Goal: Information Seeking & Learning: Check status

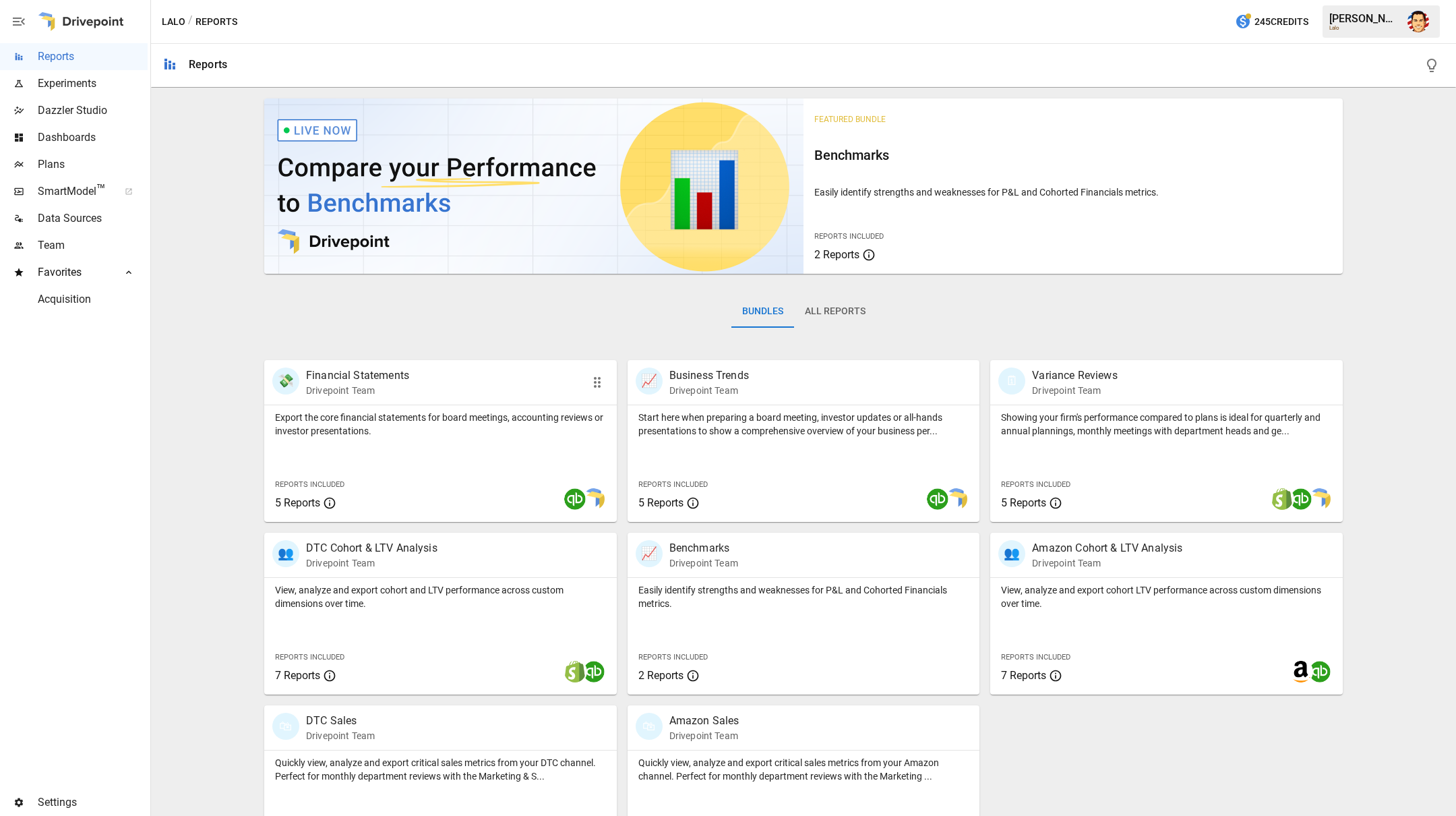
click at [371, 396] on p "Drivepoint Team" at bounding box center [357, 391] width 103 height 13
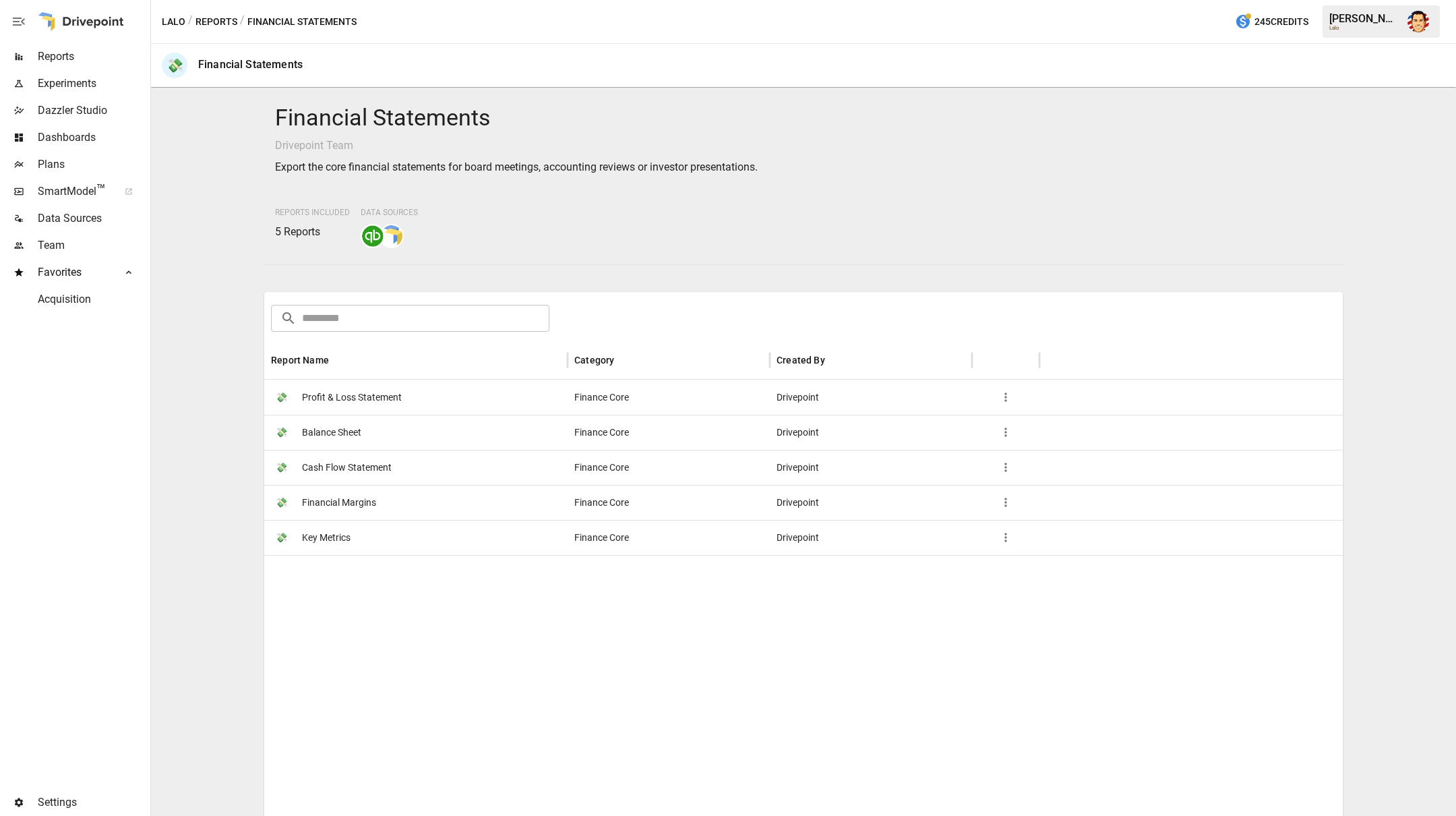
click at [367, 408] on span "Profit & Loss Statement" at bounding box center [351, 397] width 100 height 34
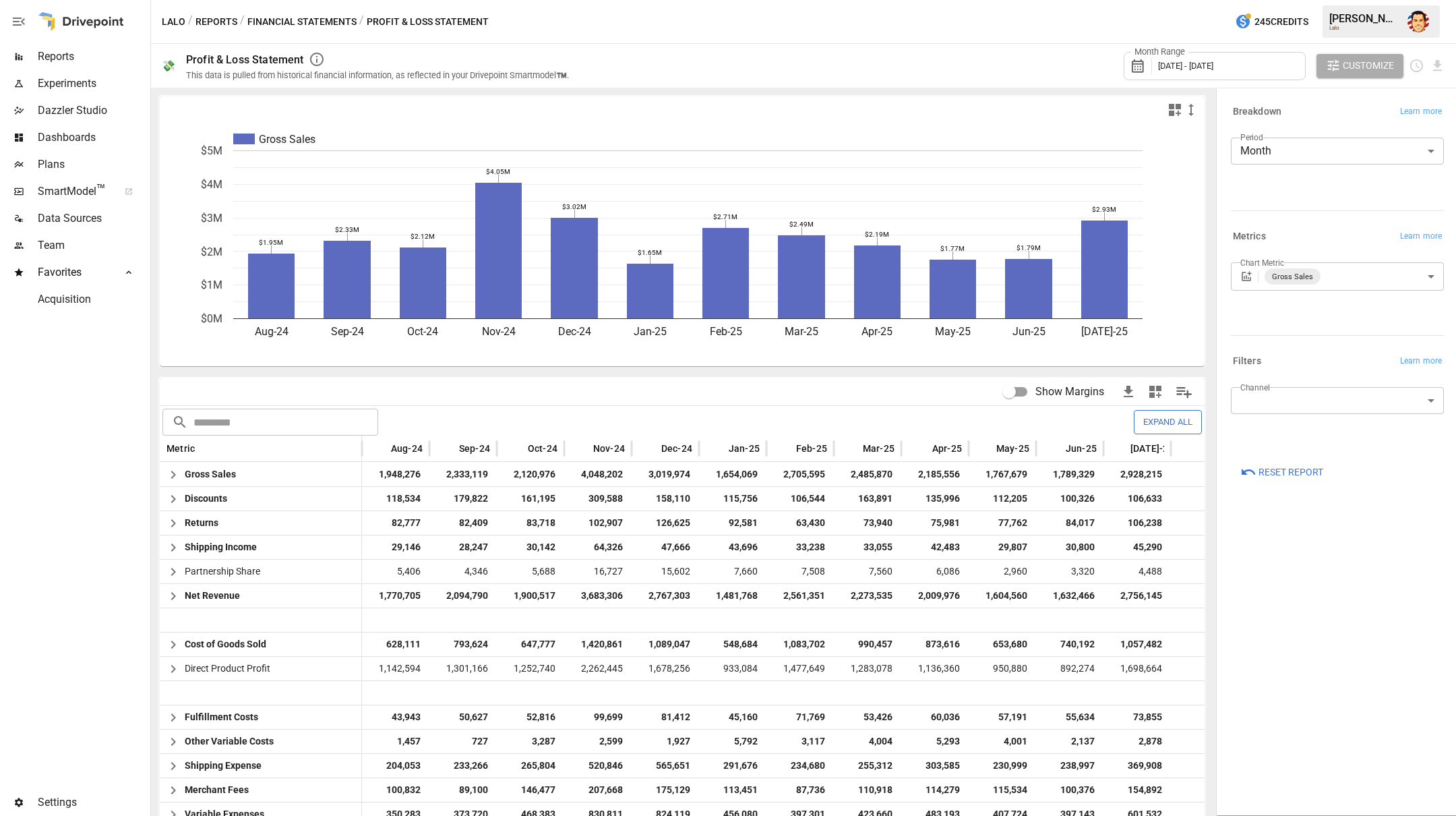
click at [1267, 0] on body "Reports Experiments Dazzler Studio Dashboards Plans SmartModel ™ Data Sources T…" at bounding box center [728, 0] width 1456 height 0
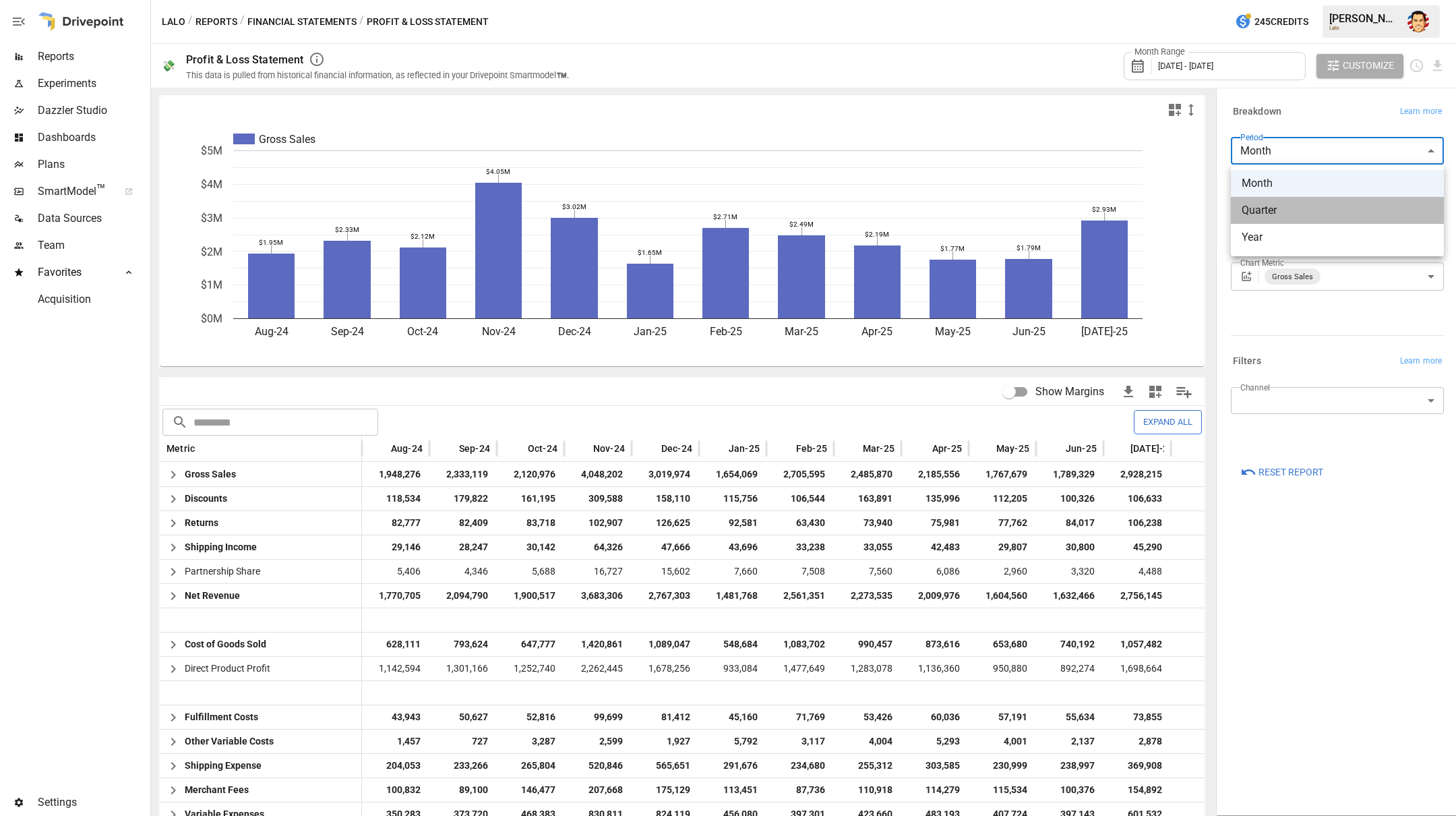
click at [1264, 208] on span "Quarter" at bounding box center [1338, 210] width 192 height 16
type input "*******"
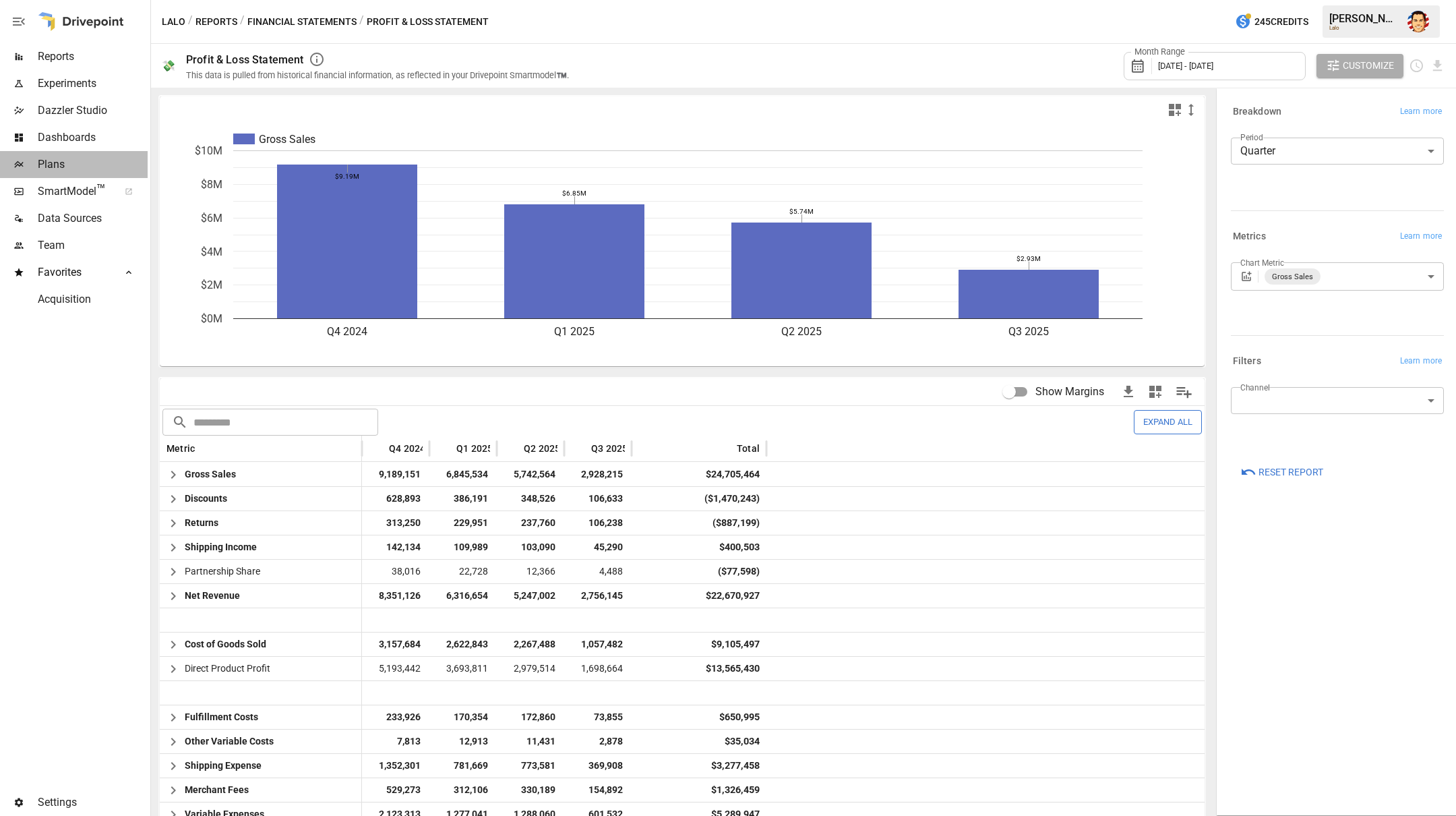
click at [58, 152] on div "Plans" at bounding box center [74, 164] width 148 height 27
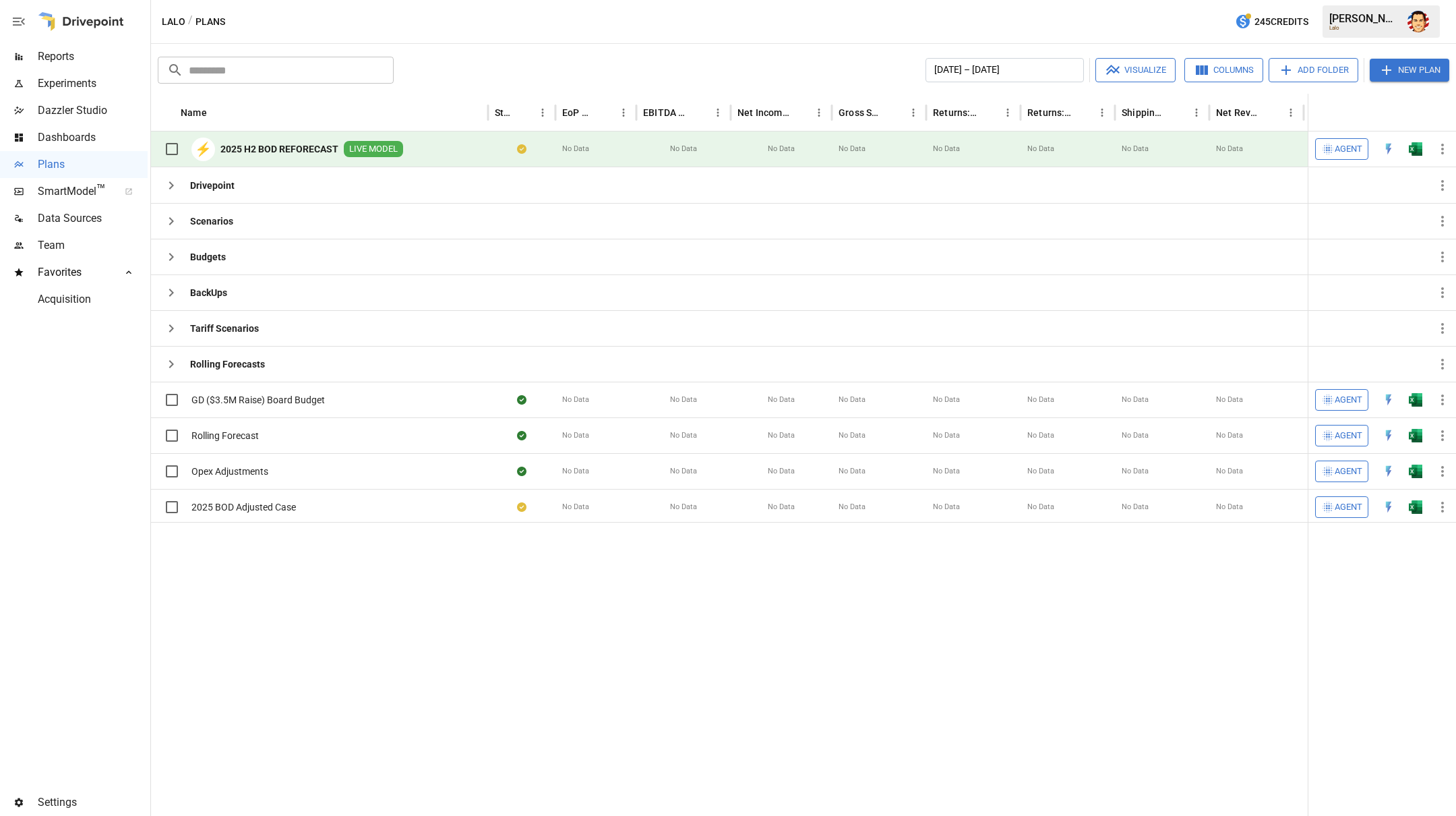
click at [414, 144] on div "⚡ 2025 H2 BOD REFORECAST LIVE MODEL" at bounding box center [320, 149] width 337 height 36
click at [321, 150] on b "2025 H2 BOD REFORECAST" at bounding box center [279, 149] width 118 height 13
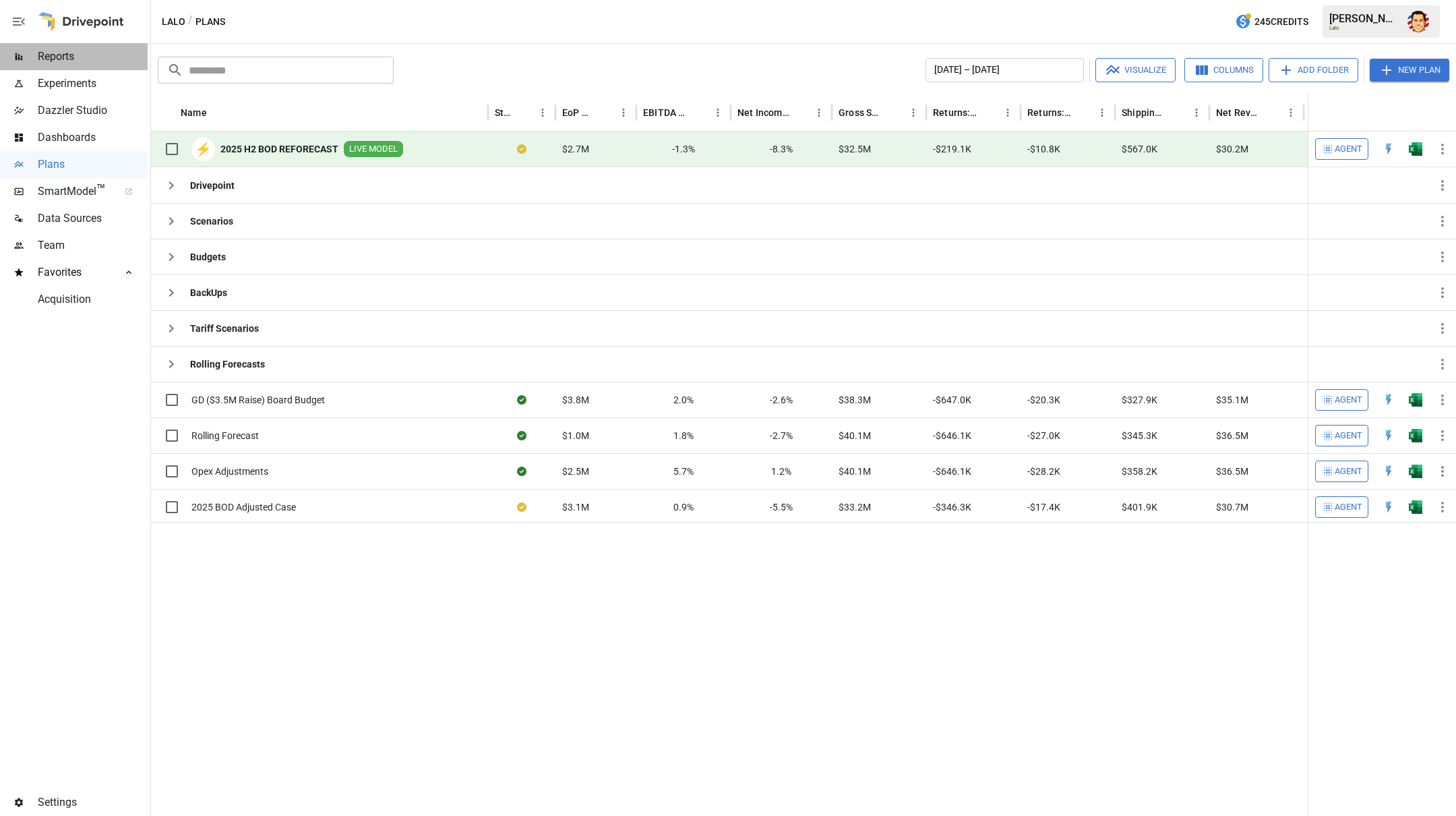
click at [55, 62] on span "Reports" at bounding box center [92, 57] width 110 height 16
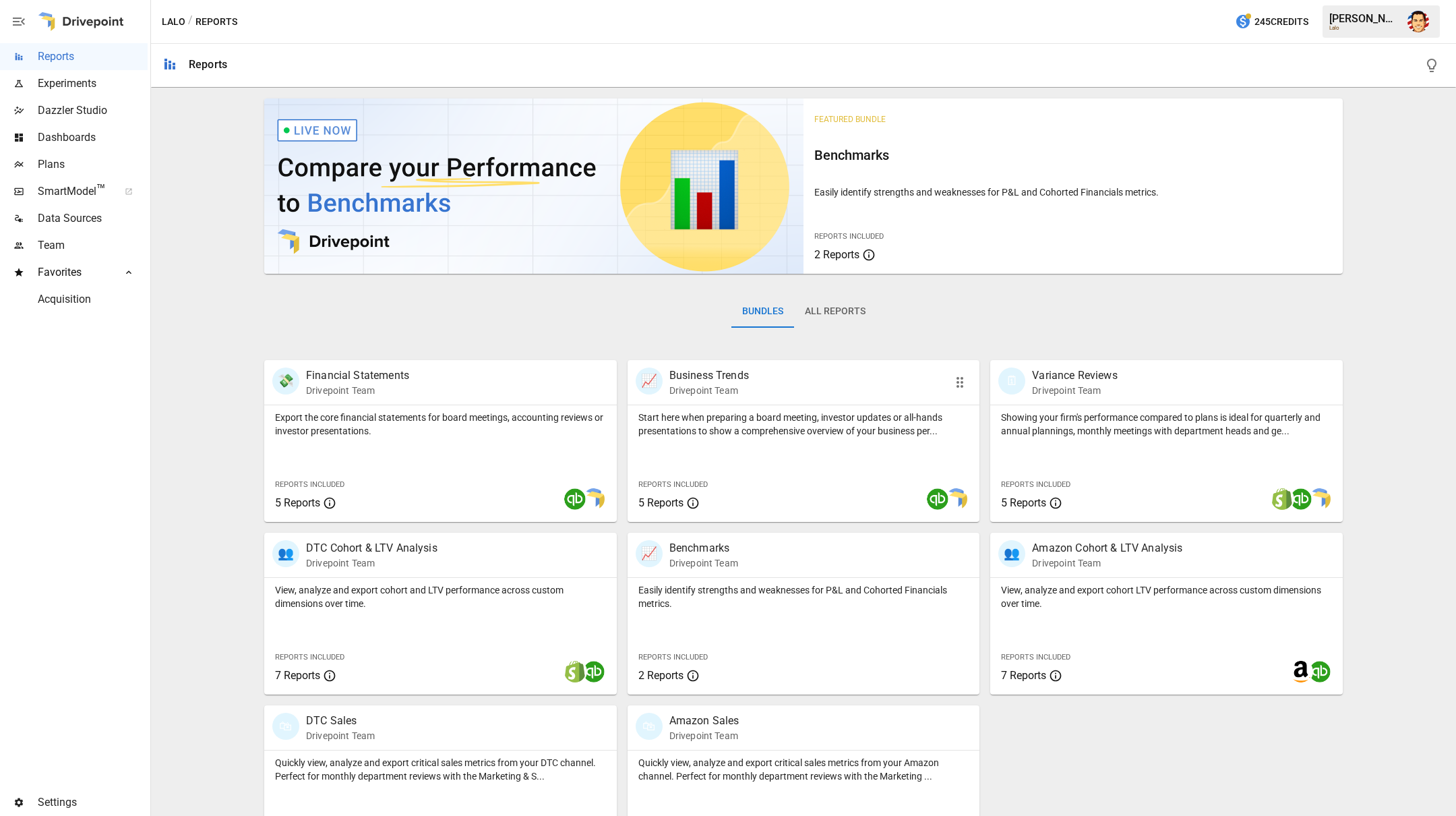
click at [709, 436] on p "Start here when preparing a board meeting, investor updates or all-hands presen…" at bounding box center [803, 424] width 331 height 27
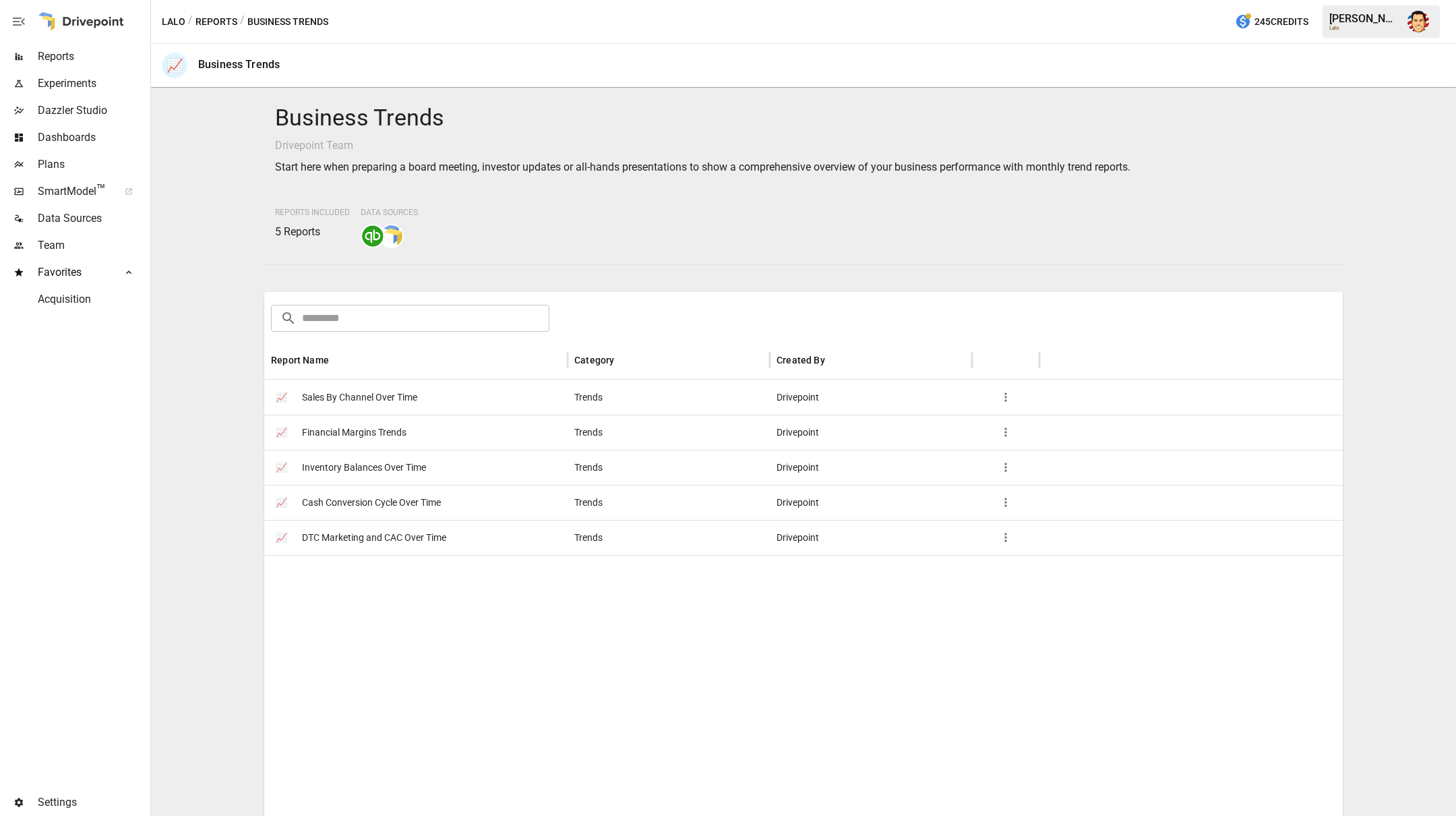
click at [408, 397] on span "Sales By Channel Over Time" at bounding box center [360, 397] width 115 height 34
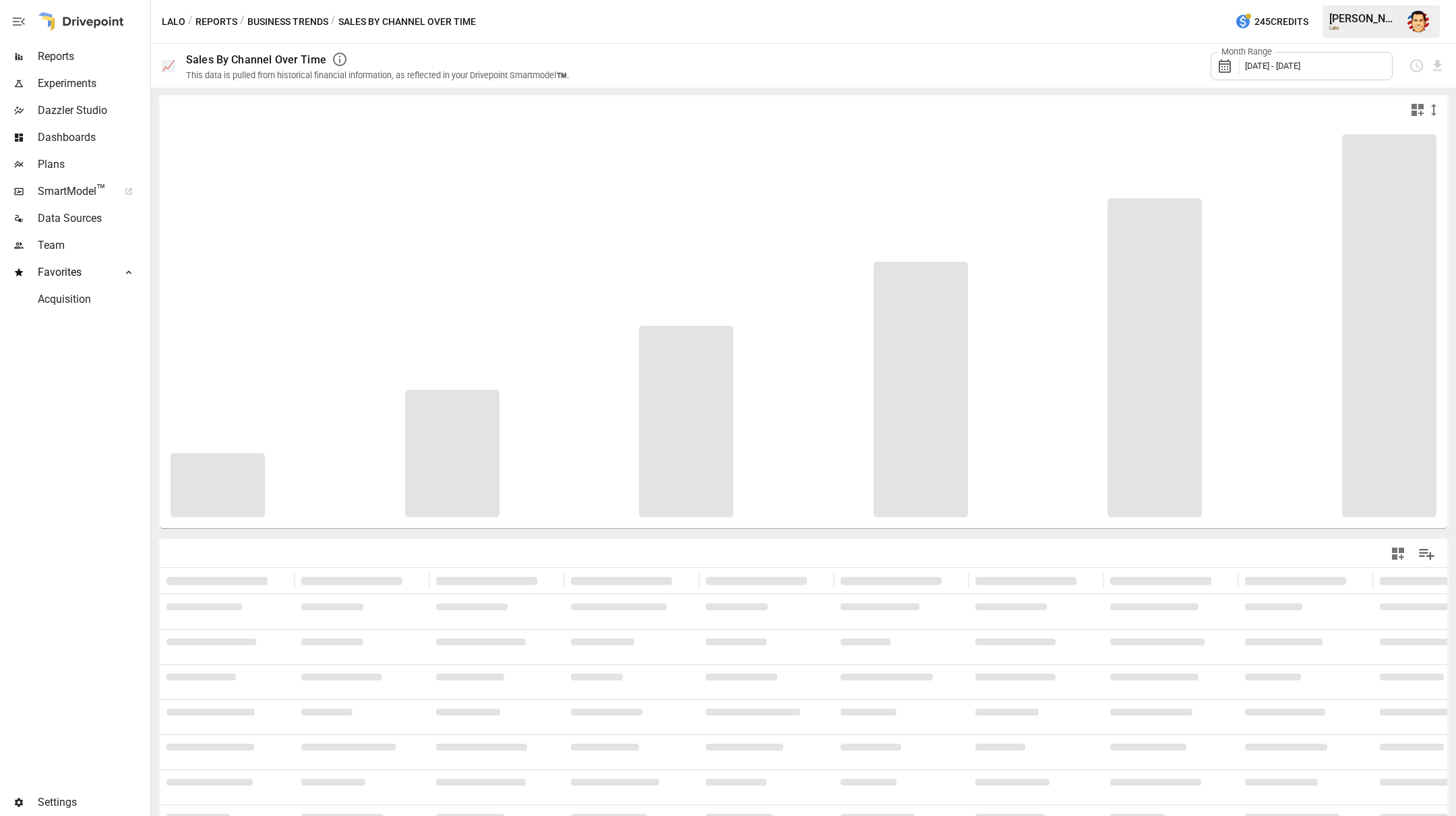
click at [1298, 68] on span "[DATE] - [DATE]" at bounding box center [1273, 66] width 55 height 10
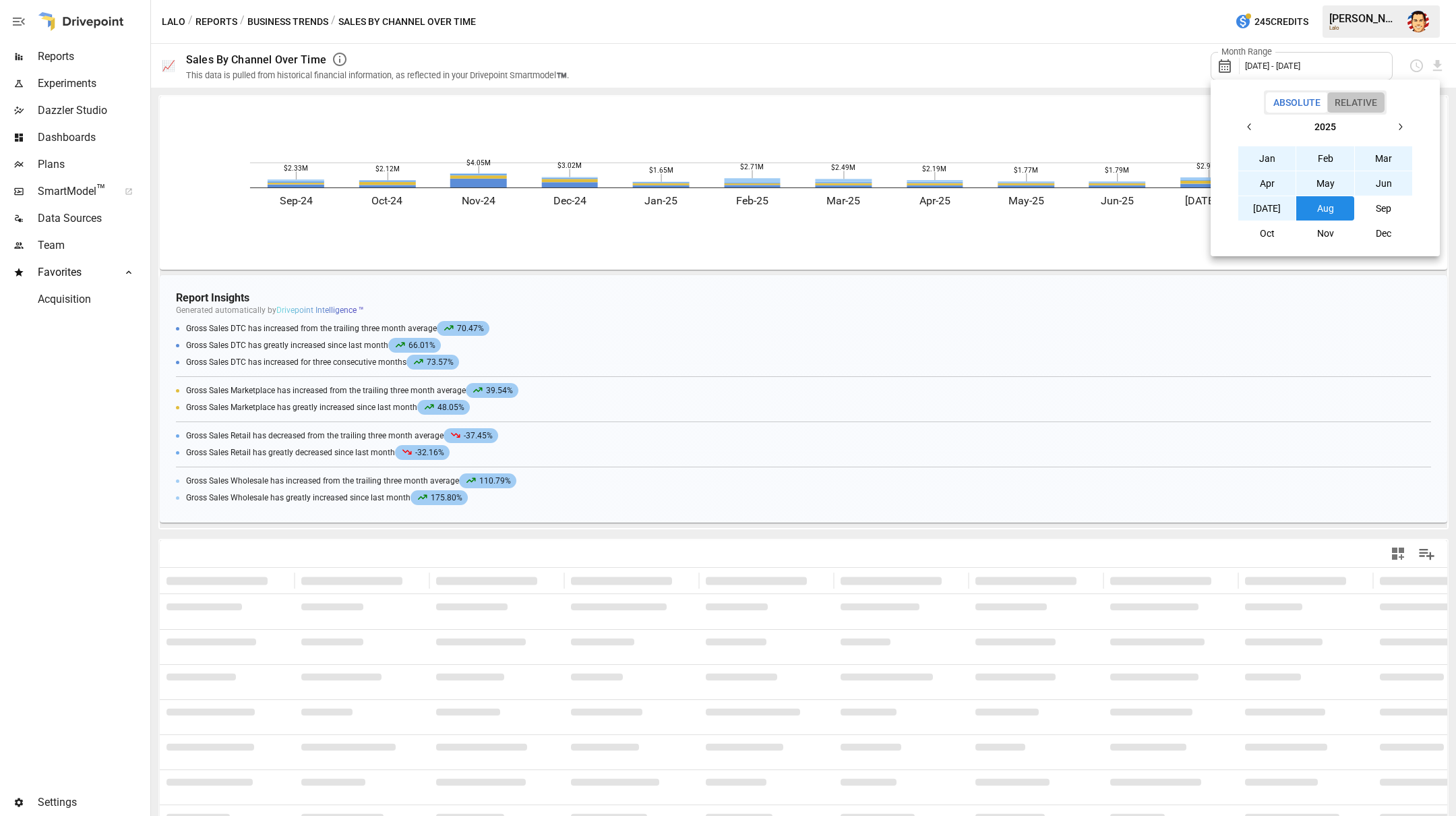
click at [1352, 100] on button "Relative" at bounding box center [1355, 102] width 57 height 20
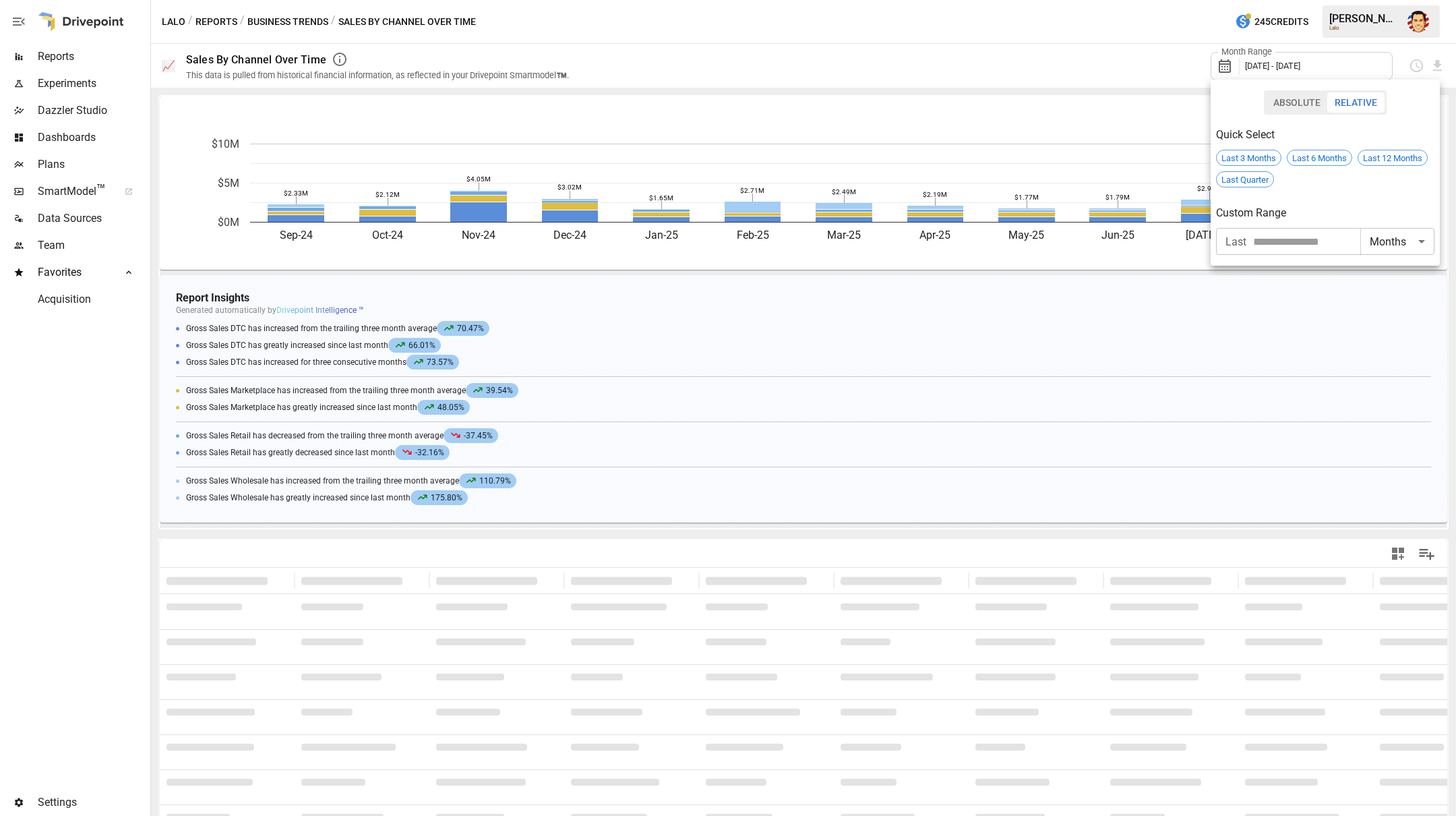
click at [1303, 240] on input "number" at bounding box center [1307, 241] width 107 height 27
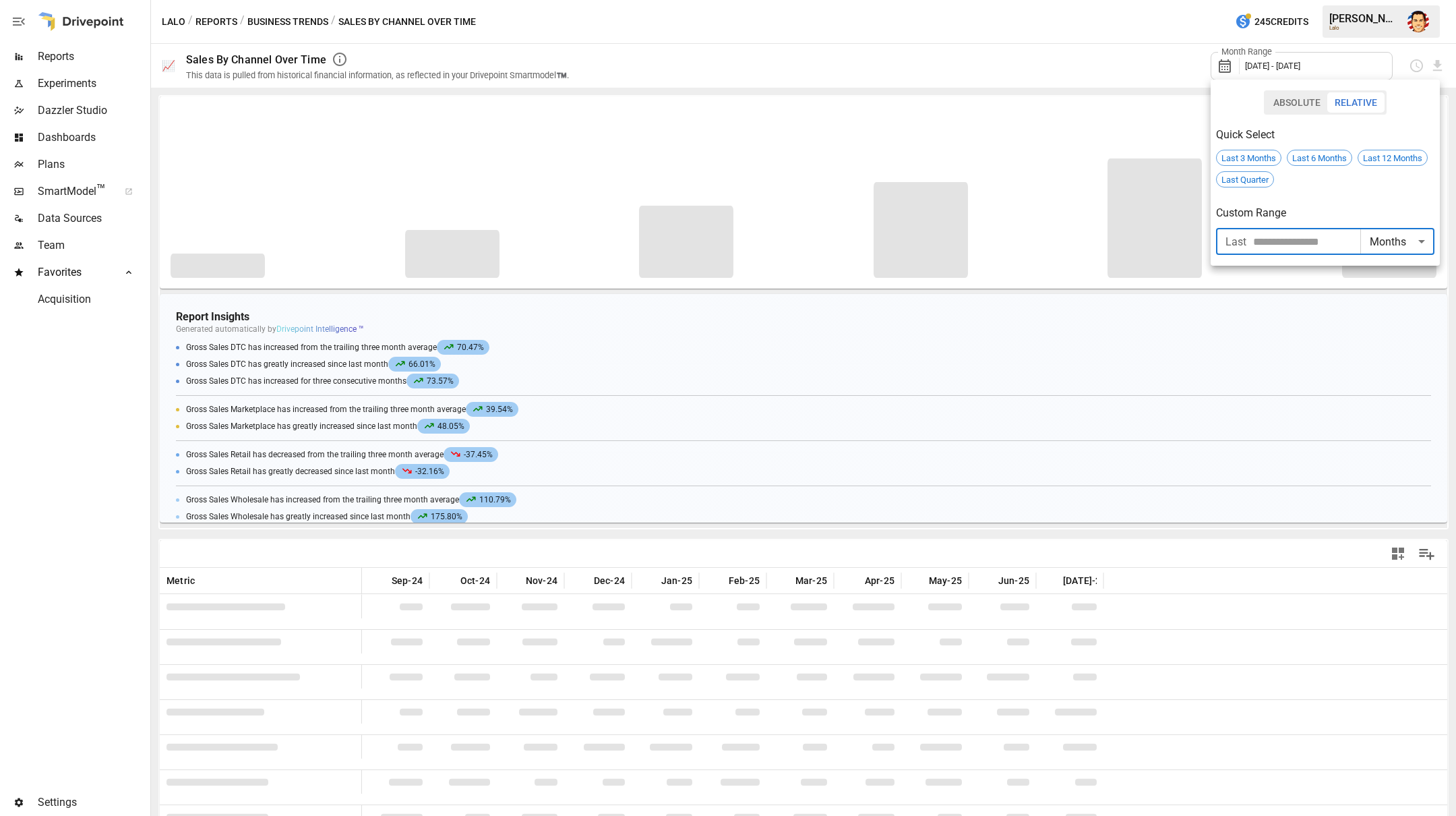
type input "**"
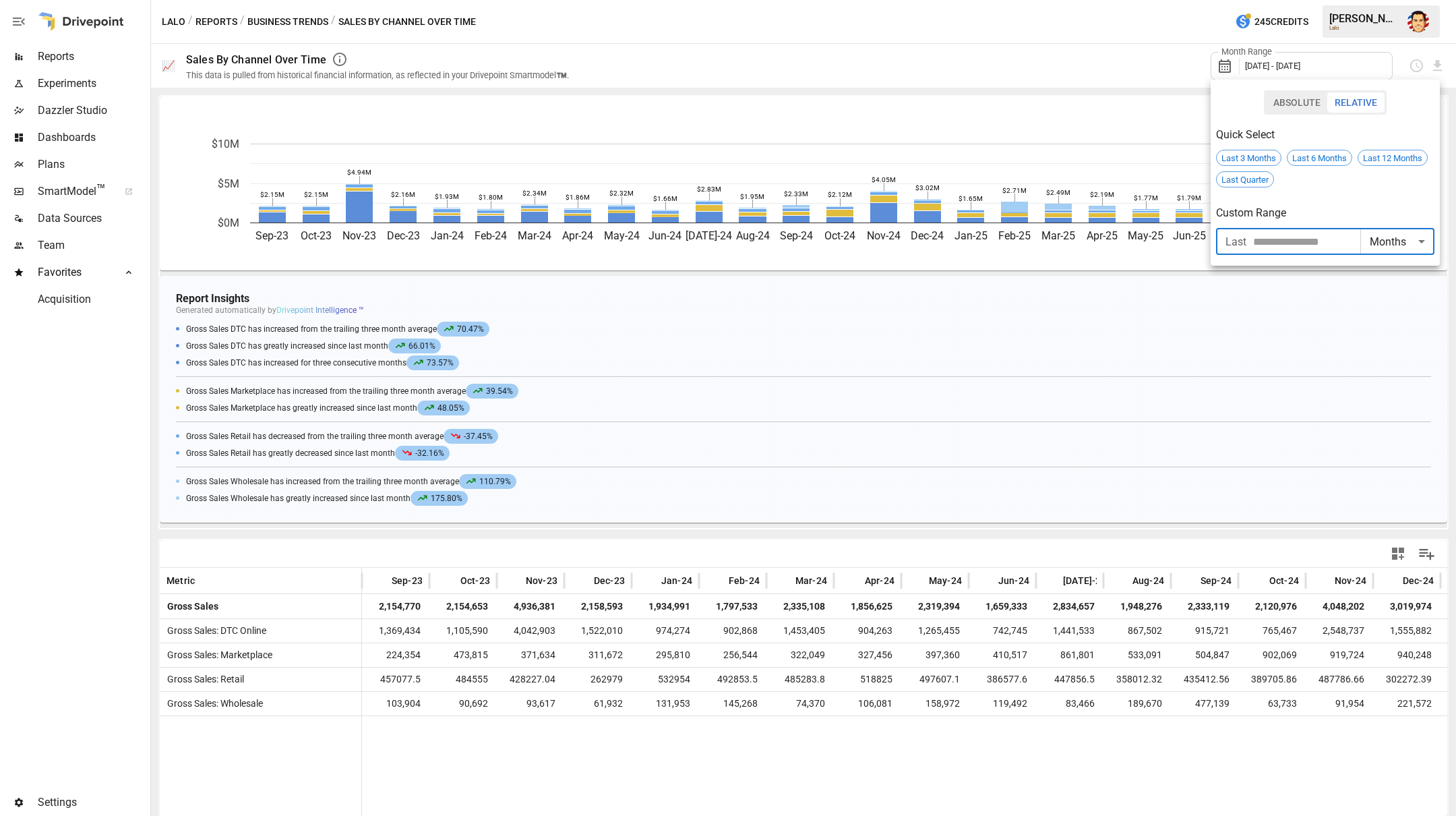
click at [1004, 30] on div at bounding box center [728, 408] width 1456 height 816
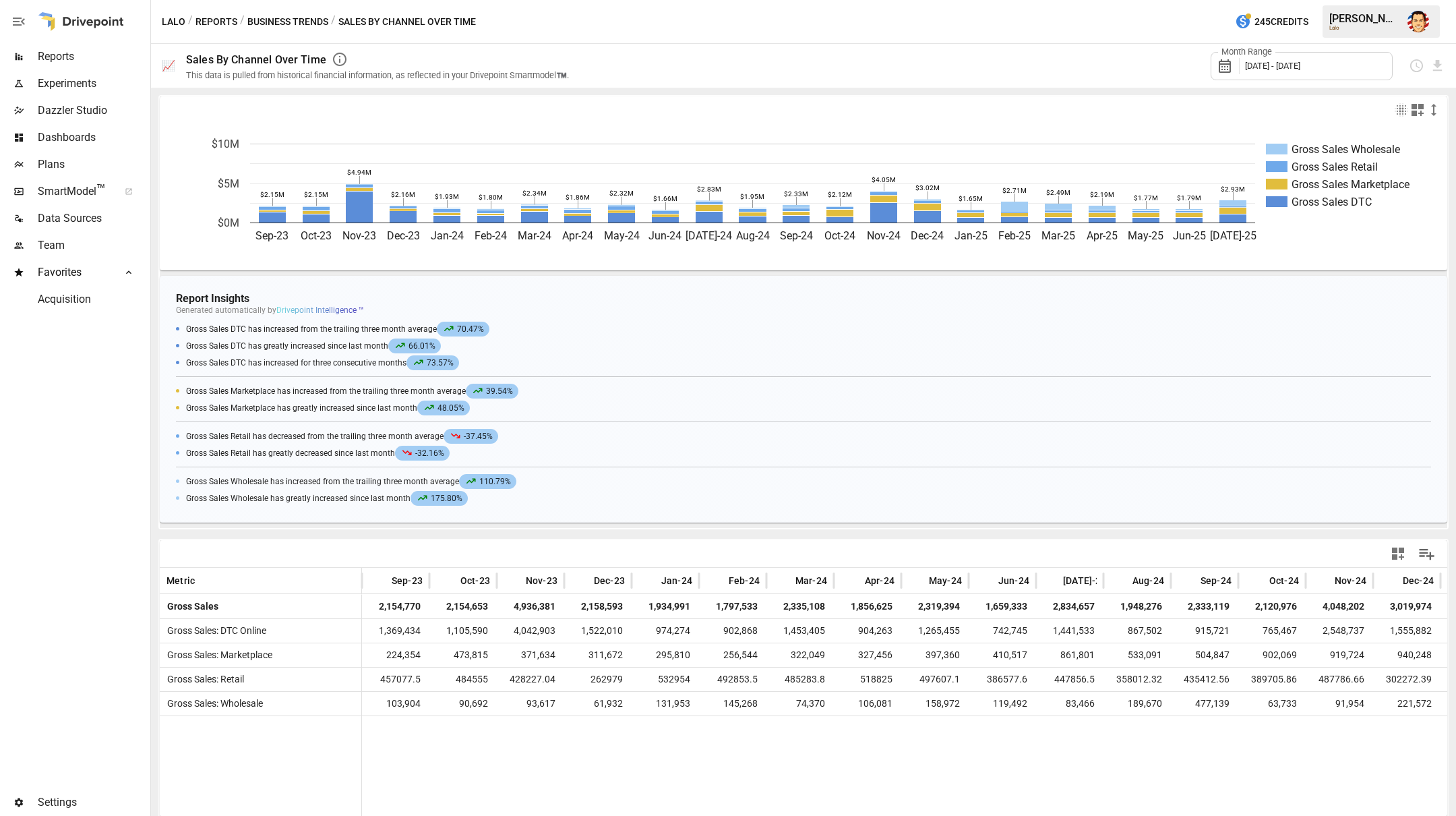
click at [1435, 108] on icon "button" at bounding box center [1434, 110] width 16 height 16
click at [1410, 181] on li "Large" at bounding box center [1417, 190] width 55 height 27
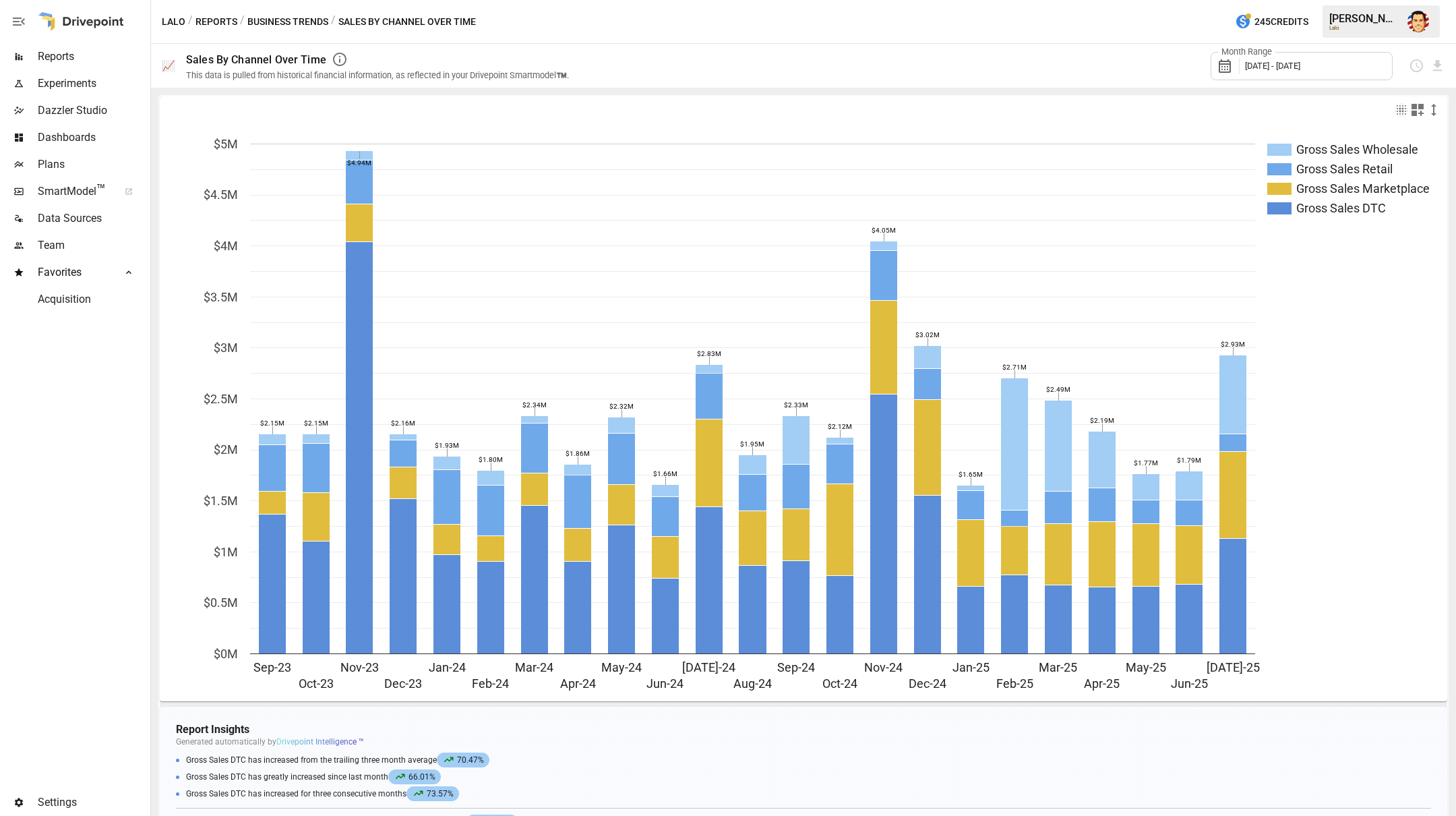
click at [1420, 16] on img "Austin Gardner-Smith" at bounding box center [1418, 21] width 21 height 21
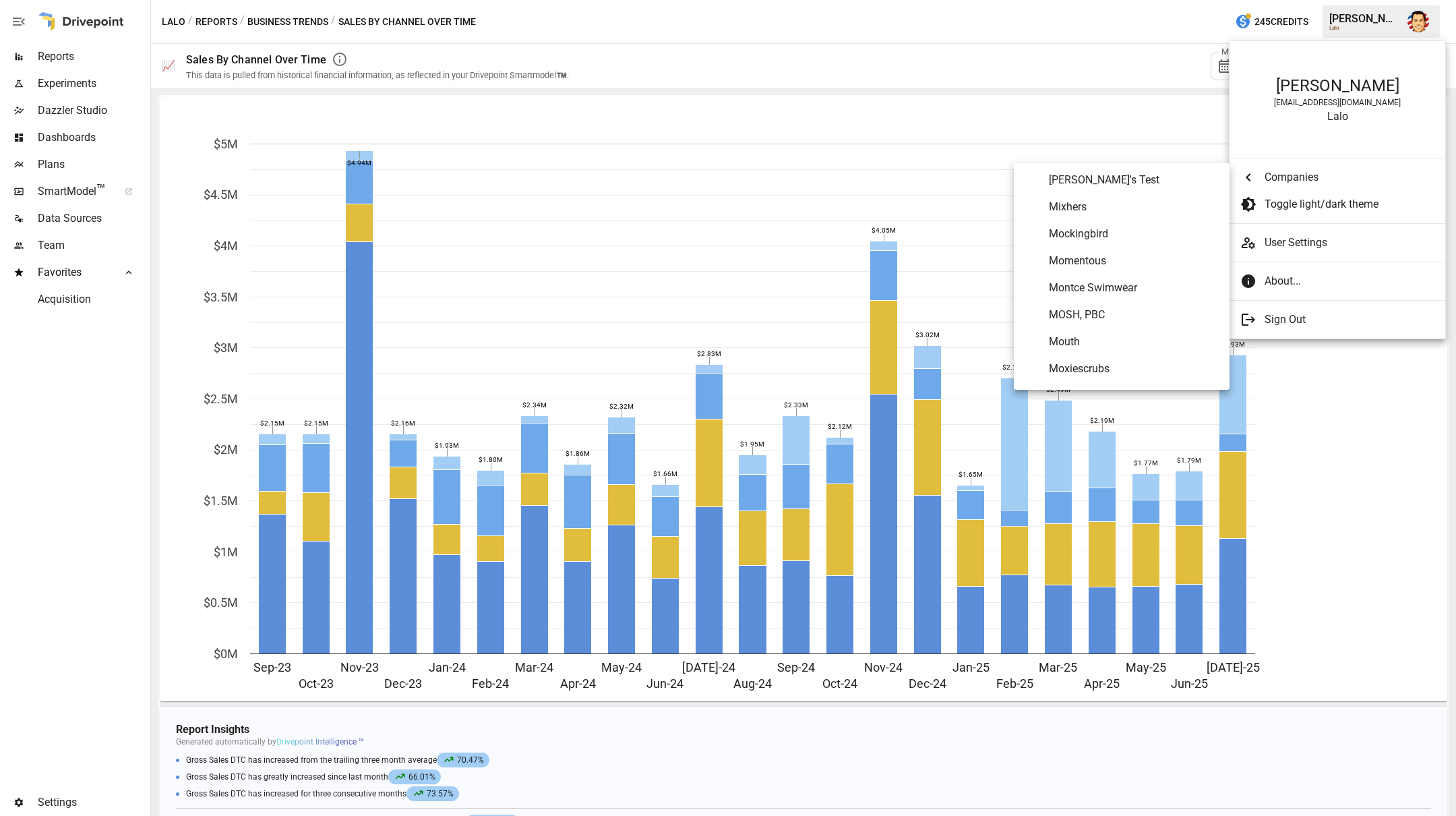
scroll to position [4929, 0]
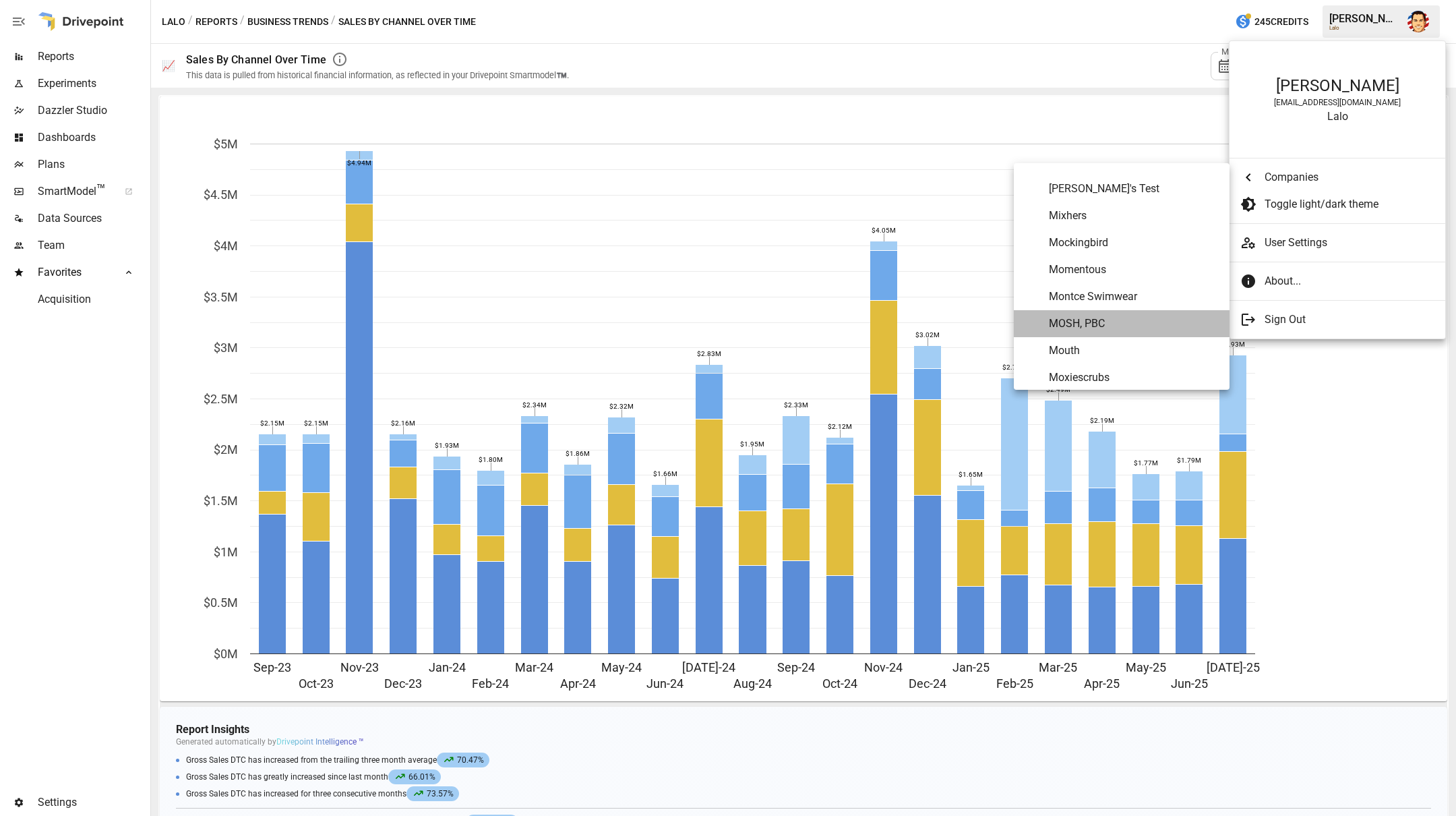
click at [1079, 324] on span "MOSH, PBC" at bounding box center [1134, 323] width 170 height 16
